Goal: Navigation & Orientation: Understand site structure

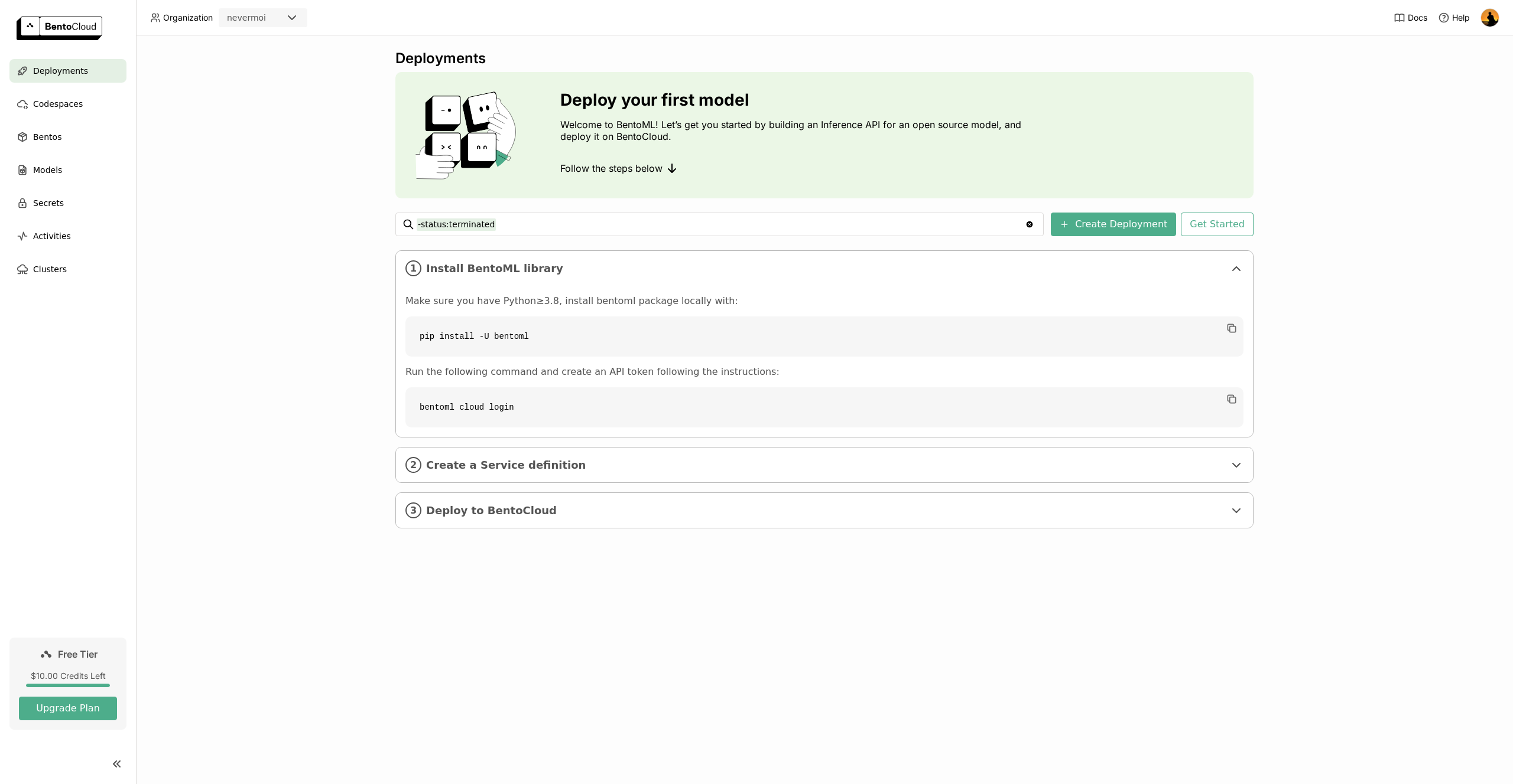
click at [314, 461] on div "Deployments Deploy your first model Welcome to BentoML! Let’s get you started b…" at bounding box center [824, 410] width 1377 height 749
click at [61, 110] on span "Codespaces" at bounding box center [58, 104] width 50 height 14
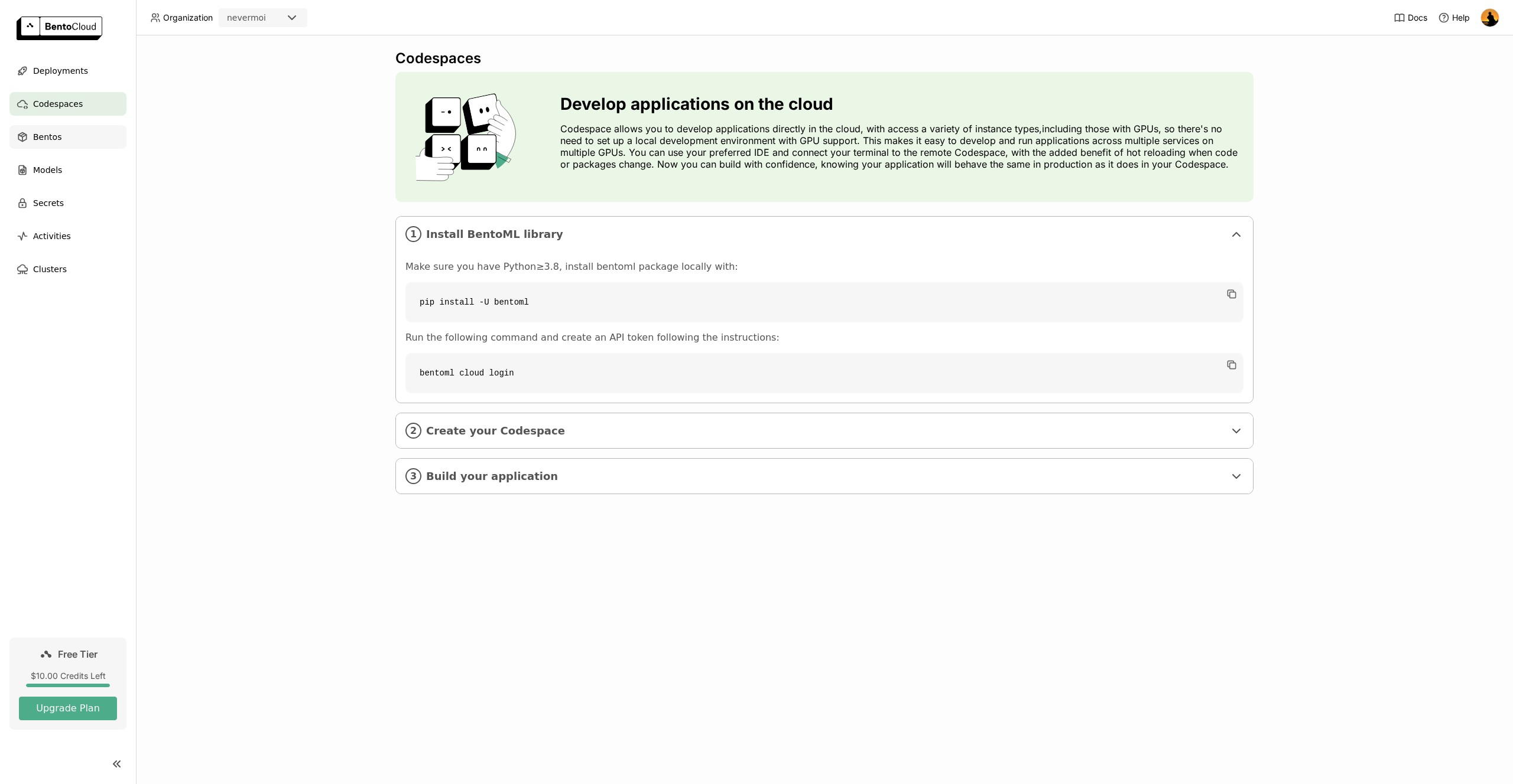
click at [72, 139] on div "Bentos" at bounding box center [68, 136] width 117 height 23
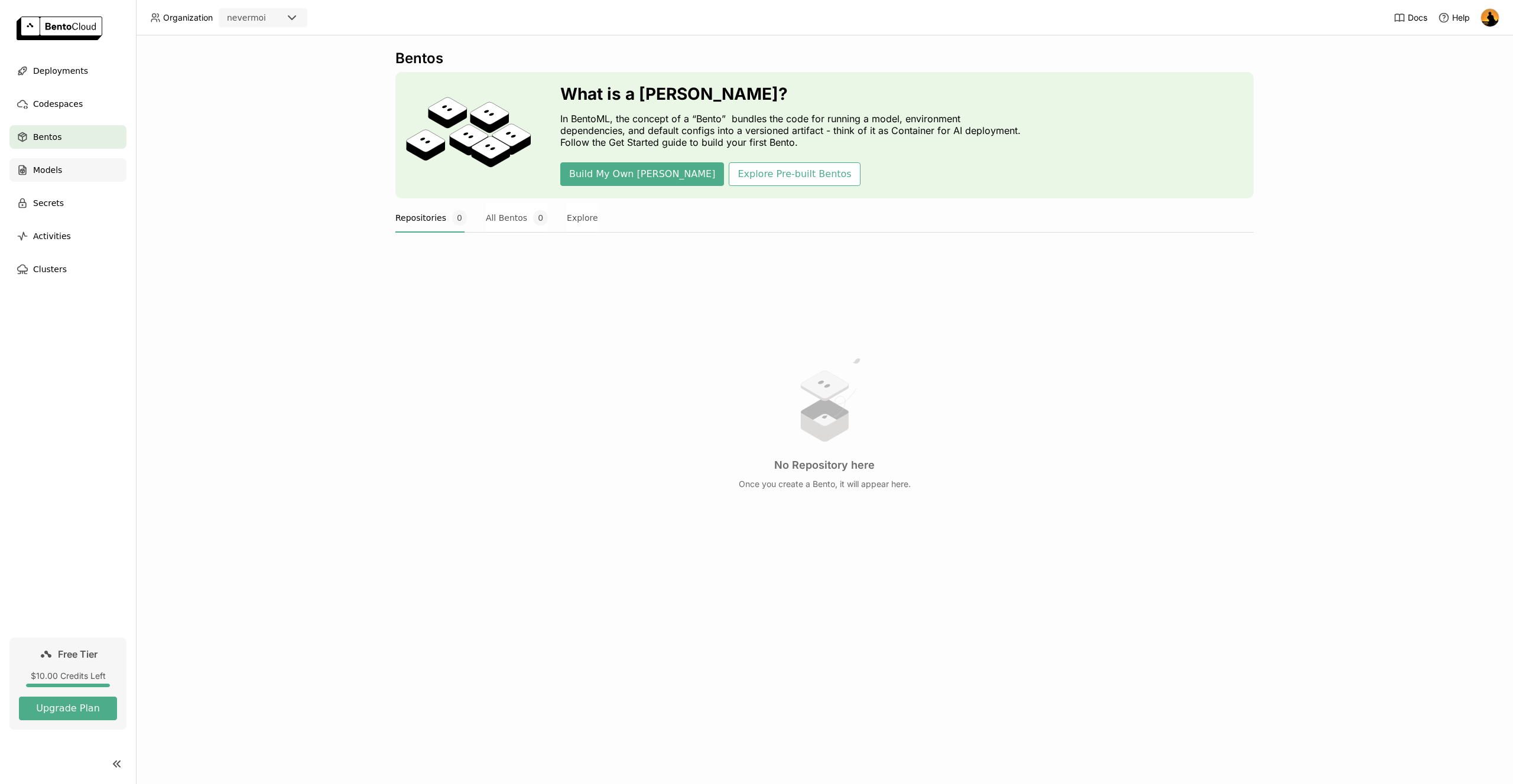
click at [74, 168] on div "Models" at bounding box center [68, 170] width 117 height 23
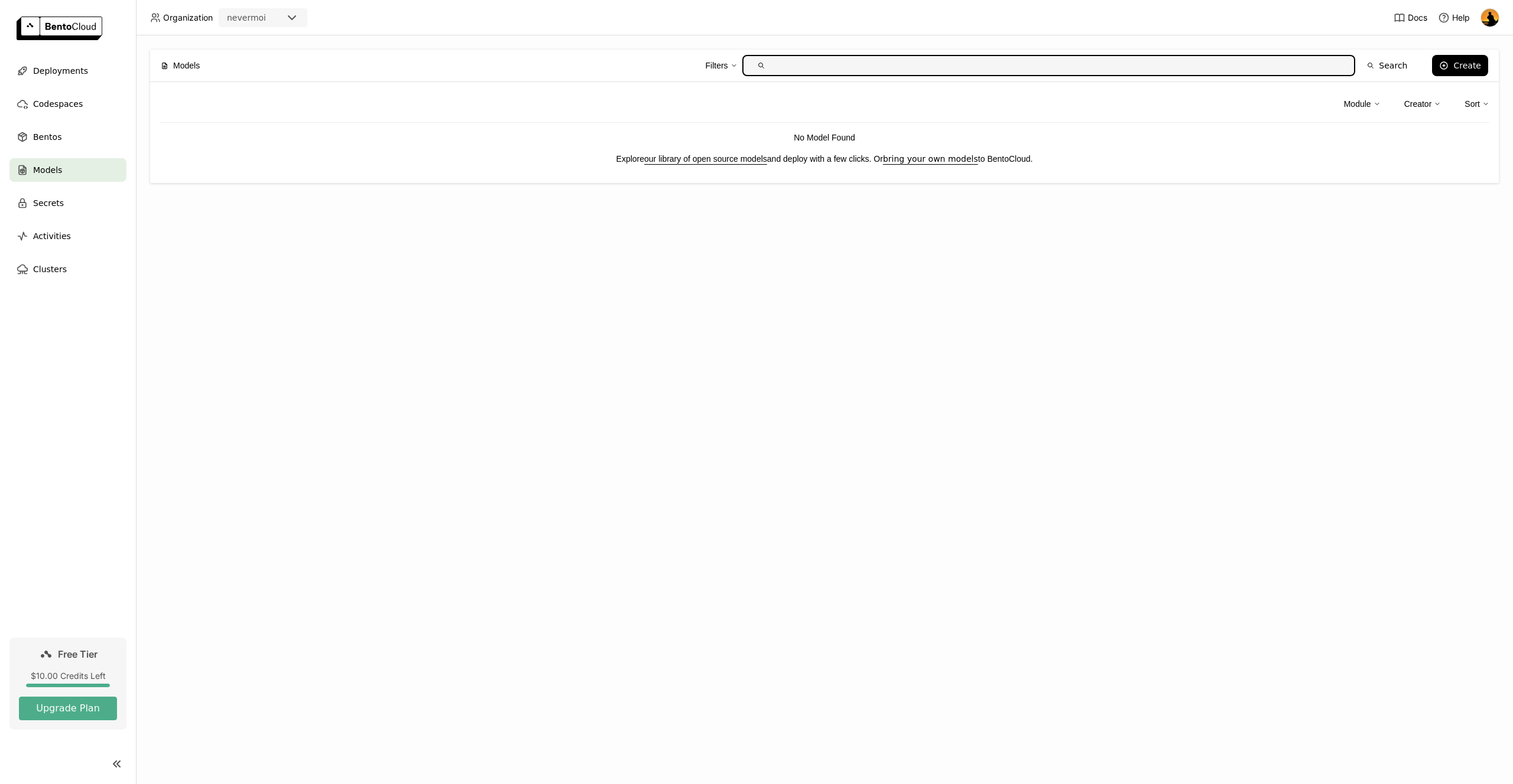
click at [846, 293] on div "Models Filters Search Create Module Creator Sort No Model Found Explore our lib…" at bounding box center [824, 410] width 1377 height 749
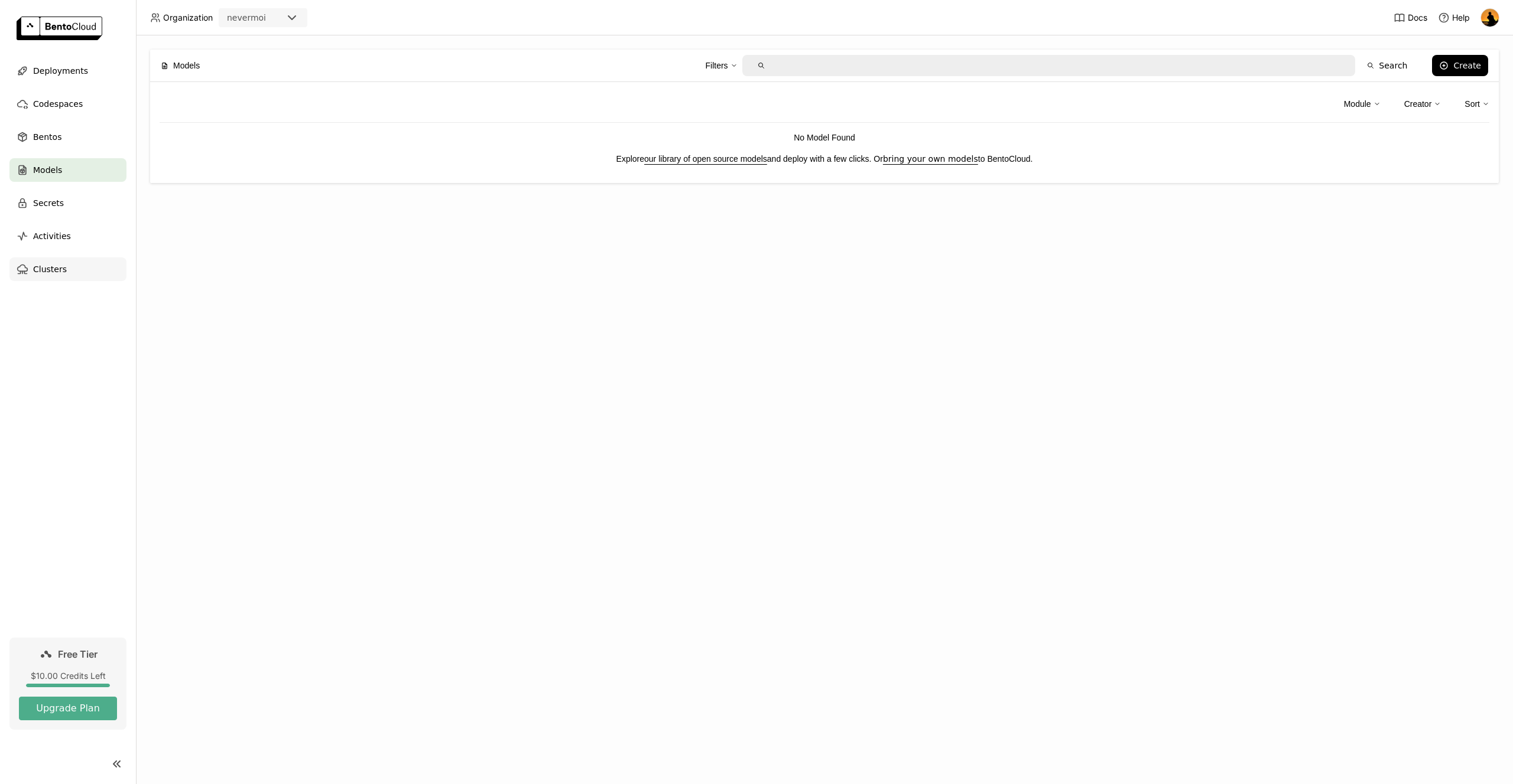
click at [78, 271] on div "Clusters" at bounding box center [68, 269] width 117 height 23
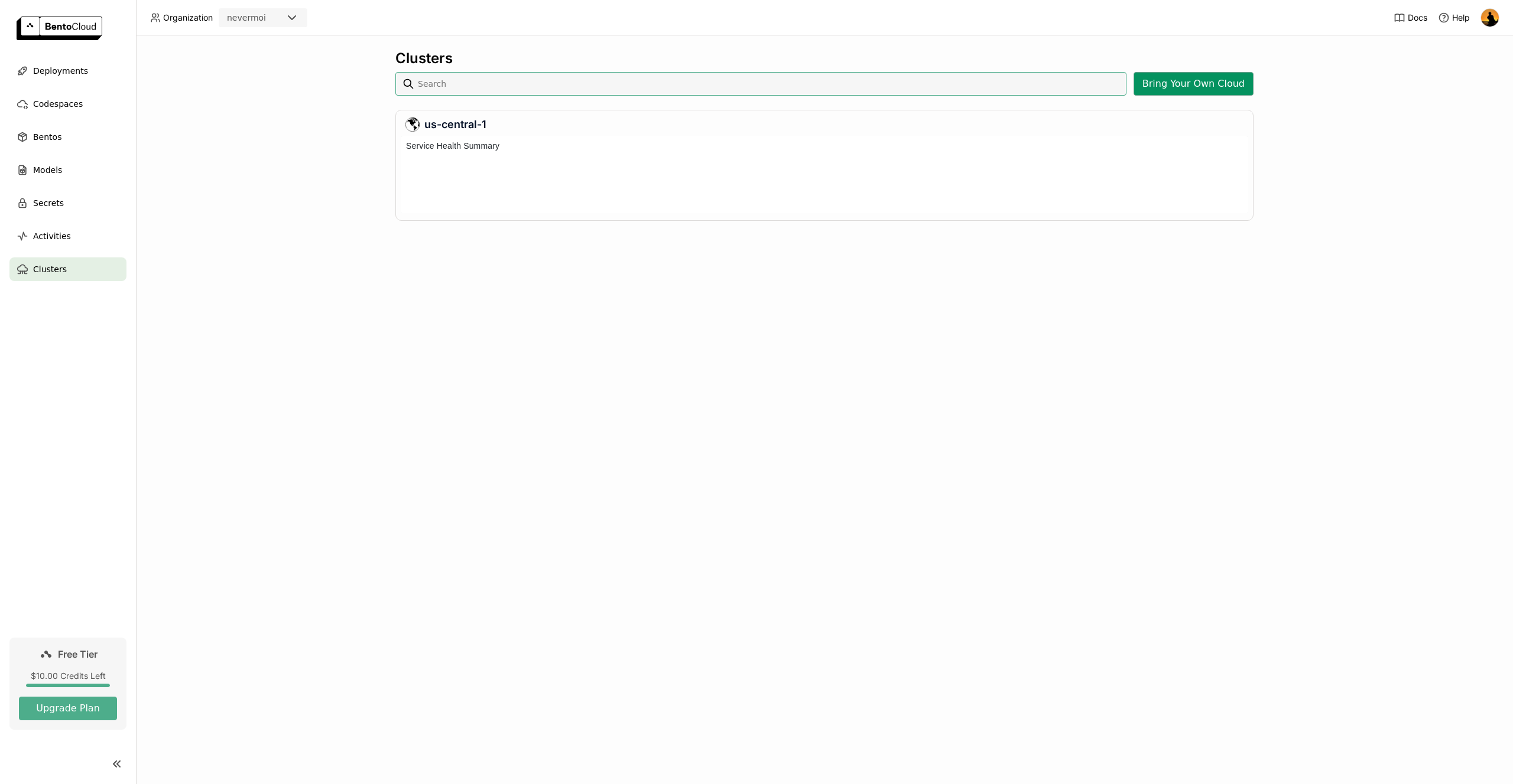
scroll to position [72, 841]
click at [1190, 83] on button "Bring Your Own Cloud" at bounding box center [1193, 83] width 120 height 23
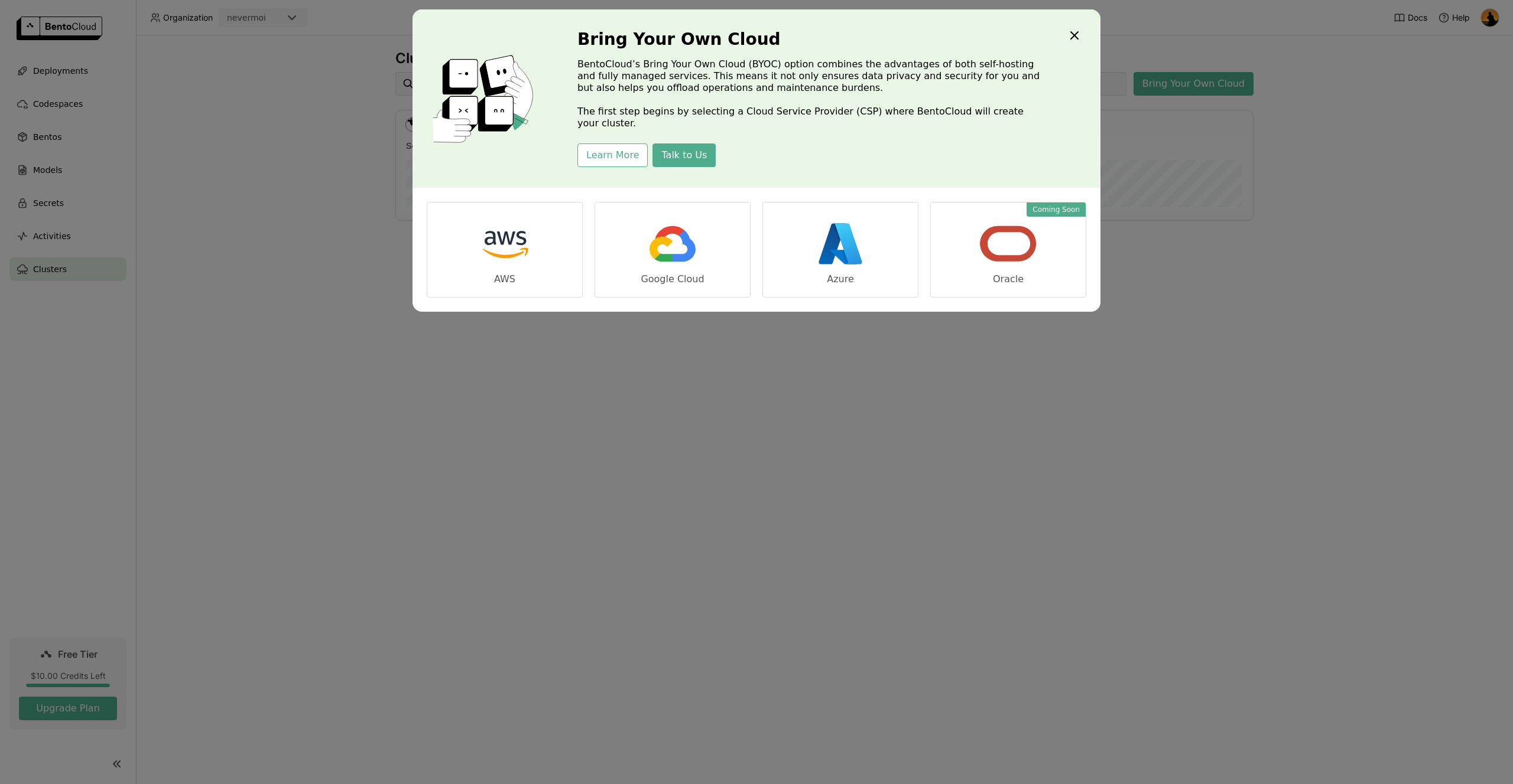
click at [1077, 35] on icon "Close" at bounding box center [1074, 35] width 14 height 14
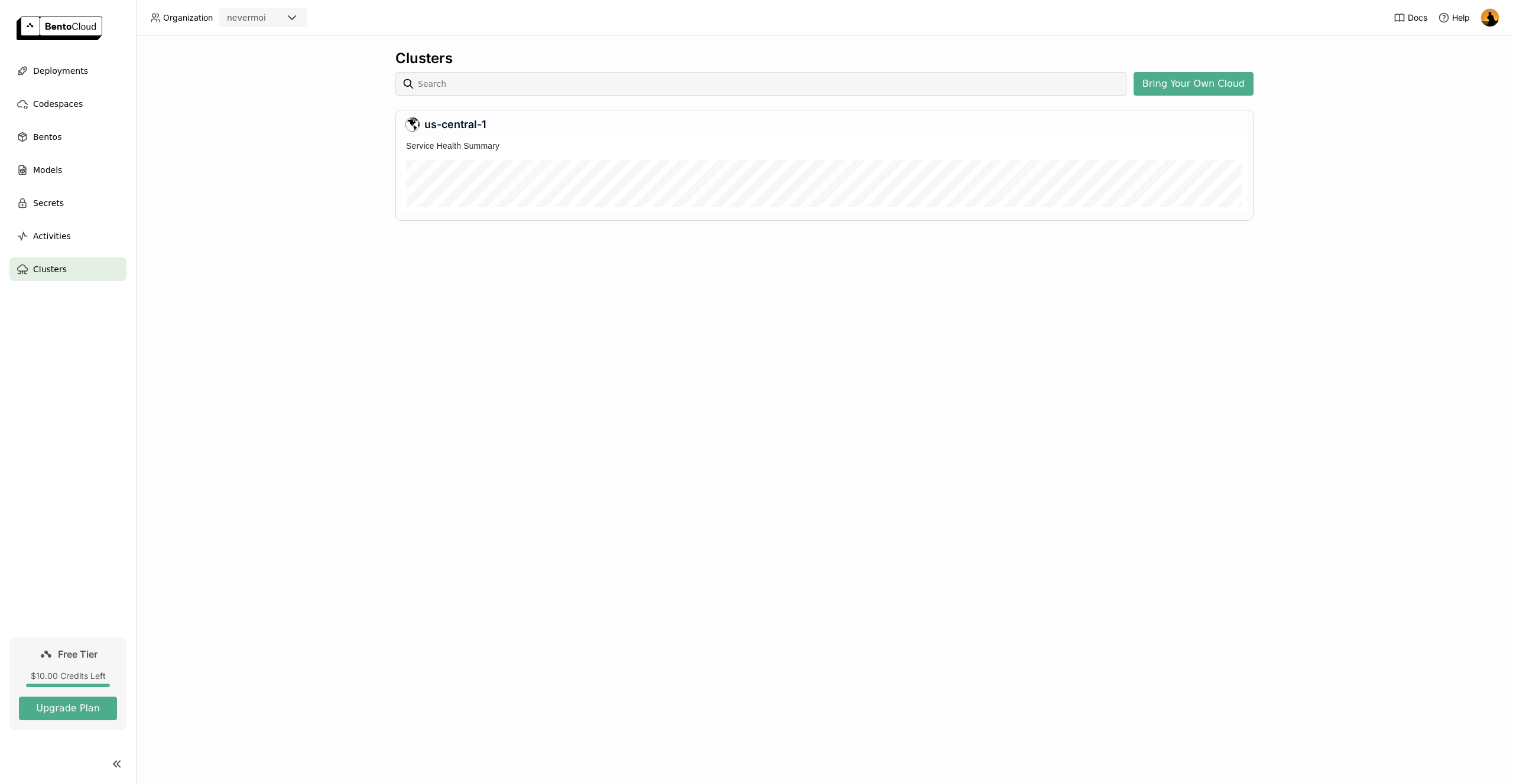
click at [788, 355] on div "Clusters Bring Your Own Cloud us-central-1" at bounding box center [824, 410] width 1377 height 749
click at [74, 236] on div "Activities" at bounding box center [68, 236] width 117 height 23
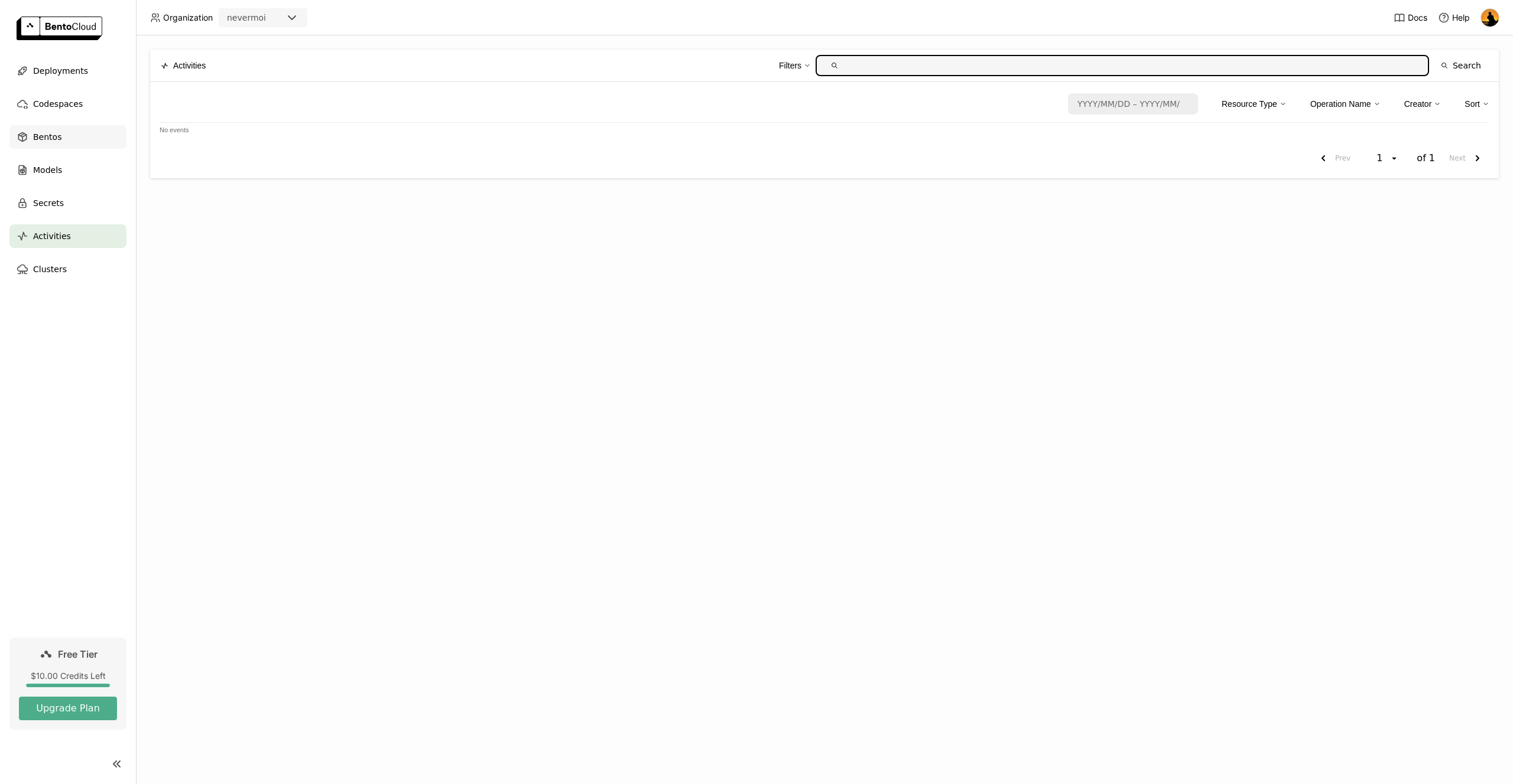
click at [68, 136] on div "Bentos" at bounding box center [68, 136] width 117 height 23
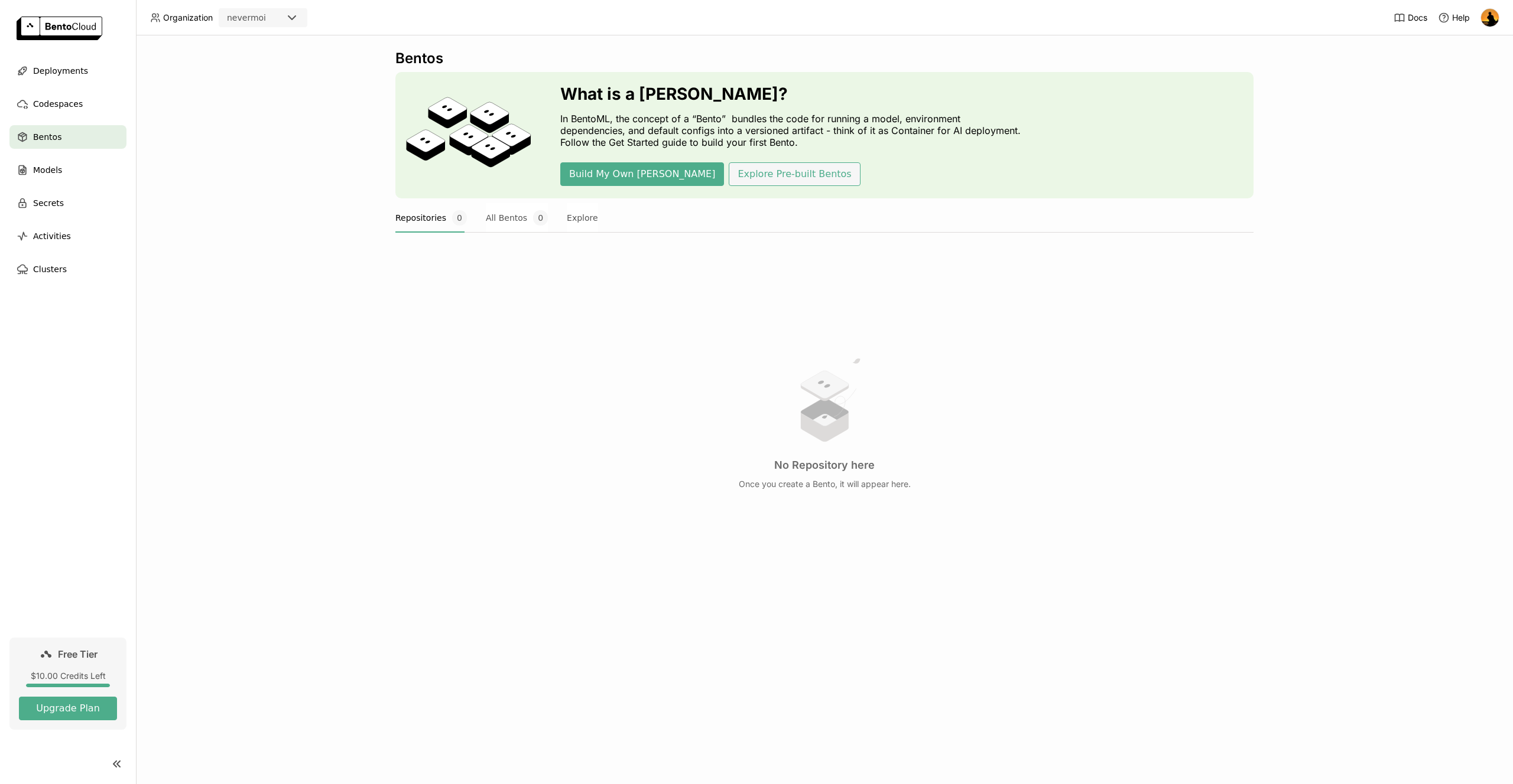
click at [729, 174] on button "Explore Pre-built Bentos" at bounding box center [794, 174] width 131 height 23
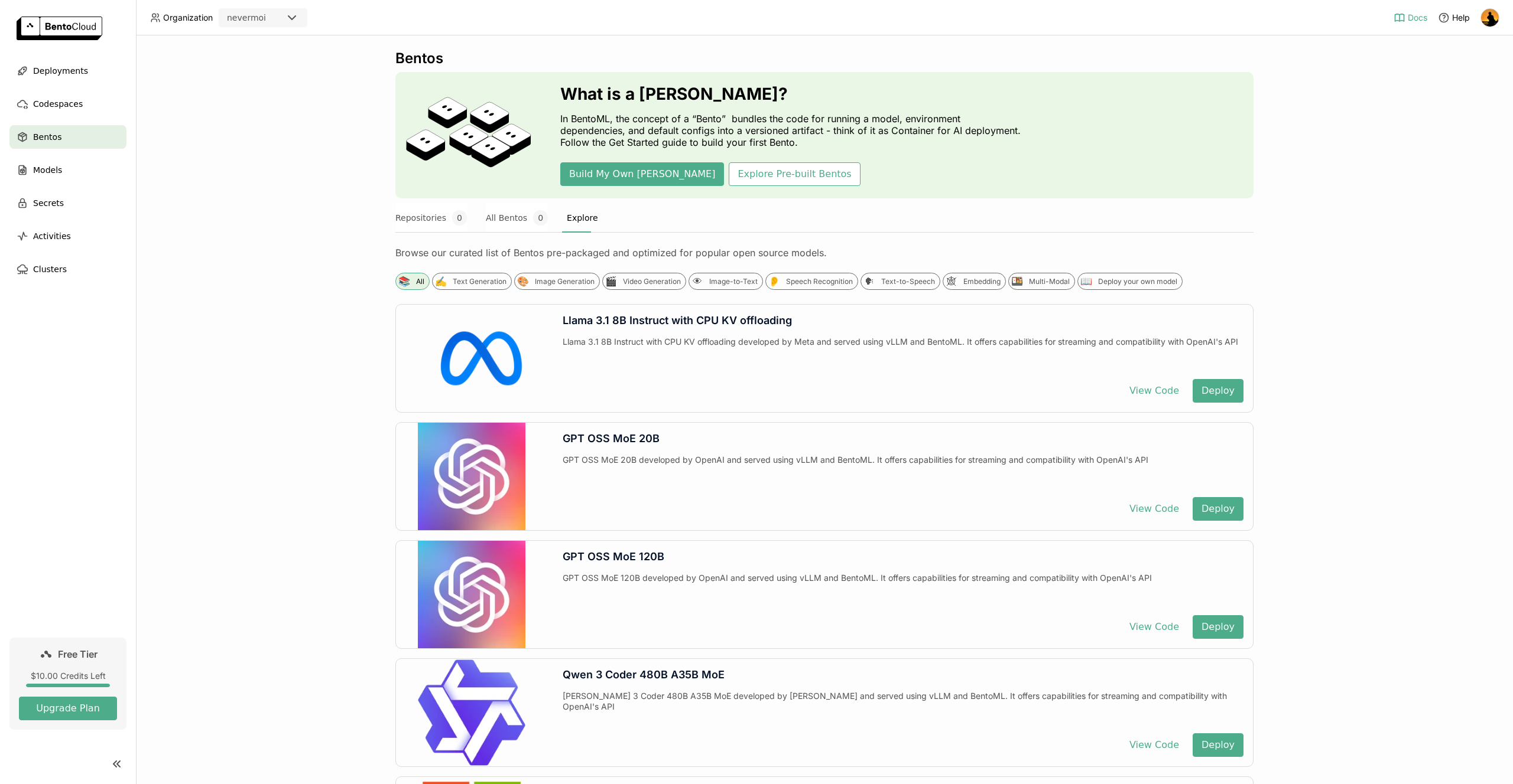
click at [1397, 12] on icon at bounding box center [1399, 18] width 12 height 12
